Goal: Information Seeking & Learning: Understand process/instructions

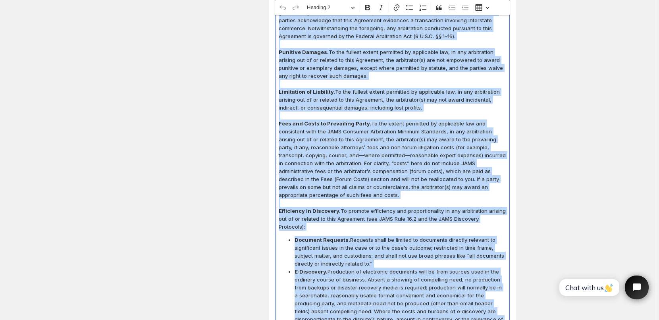
scroll to position [1833, 0]
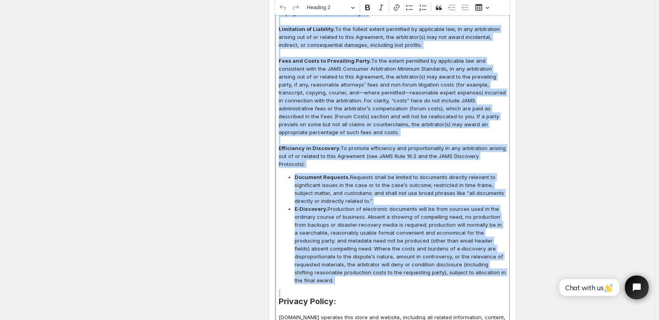
drag, startPoint x: 281, startPoint y: 95, endPoint x: 511, endPoint y: 268, distance: 287.9
click at [509, 268] on div "Last updated: [DATE] TERMS OF SALE: All orders are subject to approval by our m…" at bounding box center [392, 314] width 235 height 3856
copy div "Loremipsumd sit Ametc Adipis Elitse Doeiusmod: Temporincid; UTLA (Etdolore). Ma…"
click at [396, 118] on p "Fees and Costs to Prevailing Party. To the extent permitted by applicable law a…" at bounding box center [392, 96] width 227 height 79
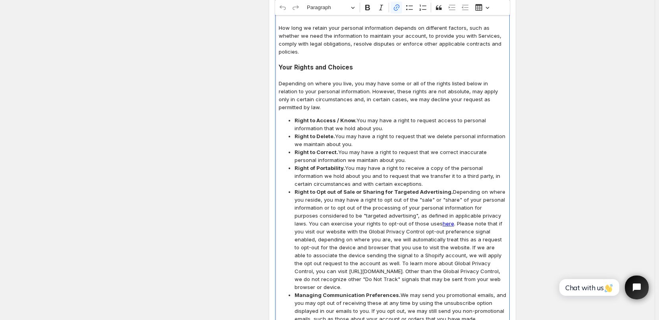
scroll to position [3420, 0]
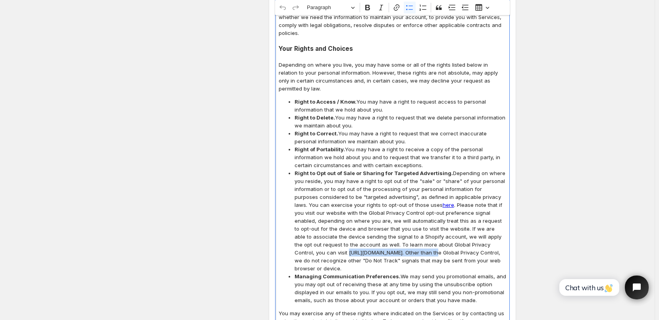
drag, startPoint x: 296, startPoint y: 190, endPoint x: 375, endPoint y: 188, distance: 78.6
click at [375, 188] on span "Right to Opt out of Sale or Sharing for Targeted Advertising. Depending on wher…" at bounding box center [399, 220] width 211 height 103
copy span "[URL][DOMAIN_NAME]"
click at [400, 7] on icon "Editor toolbar" at bounding box center [396, 8] width 8 height 8
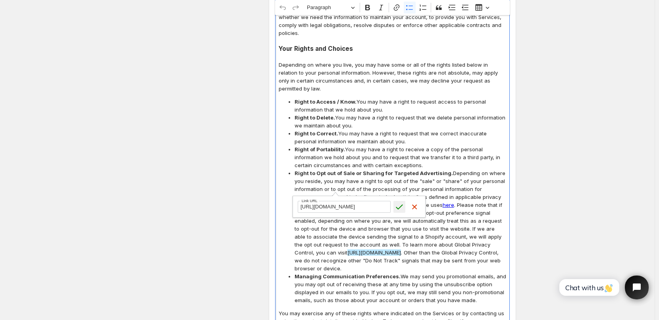
type input "[URL][DOMAIN_NAME]"
click at [398, 210] on icon "submit" at bounding box center [399, 207] width 8 height 8
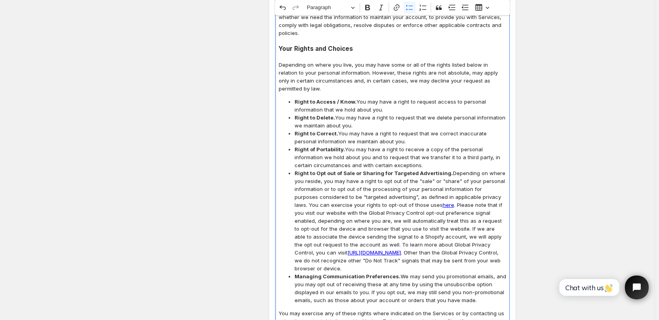
click at [466, 169] on span "Right to Opt out of Sale or Sharing for Targeted Advertising. Depending on wher…" at bounding box center [399, 220] width 211 height 103
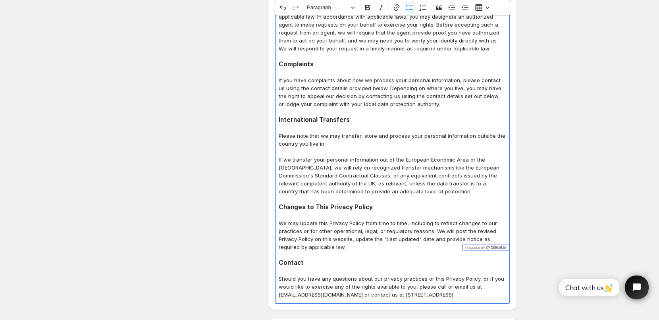
scroll to position [3777, 0]
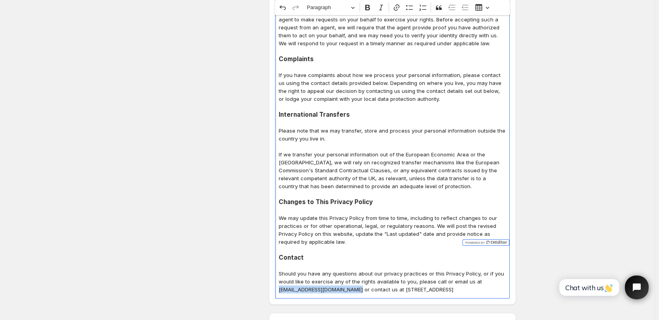
drag, startPoint x: 280, startPoint y: 226, endPoint x: 358, endPoint y: 223, distance: 78.2
copy p "[EMAIL_ADDRESS][DOMAIN_NAME]"
click at [399, 8] on icon "Editor toolbar" at bounding box center [396, 7] width 6 height 6
type input "mailto:[EMAIL_ADDRESS][DOMAIN_NAME]"
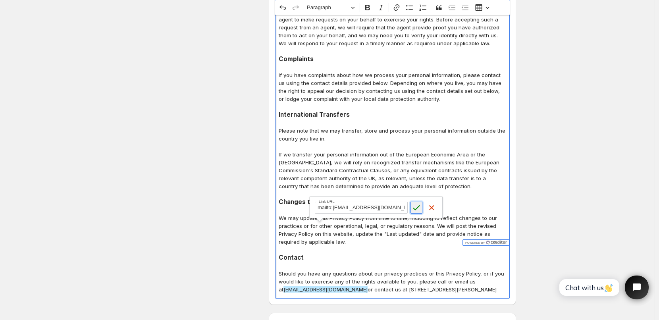
click at [417, 210] on icon "submit" at bounding box center [416, 208] width 8 height 8
click at [496, 214] on p "We may update this Privacy Policy from time to time, including to reflect chang…" at bounding box center [392, 230] width 227 height 32
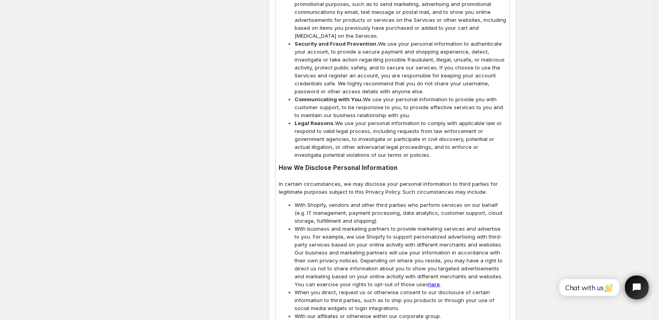
scroll to position [2666, 0]
